Goal: Transaction & Acquisition: Book appointment/travel/reservation

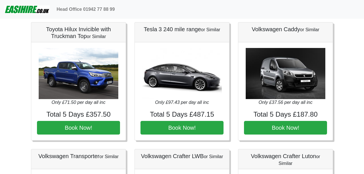
scroll to position [147, 0]
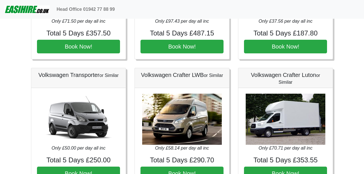
scroll to position [228, 0]
